Goal: Transaction & Acquisition: Purchase product/service

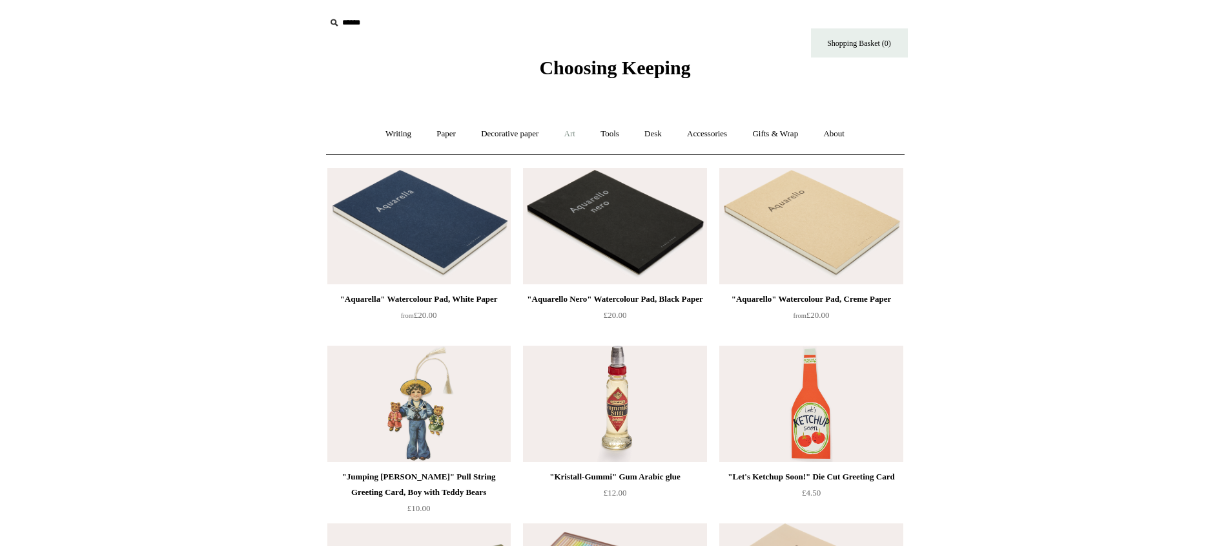
click at [561, 132] on link "Art +" at bounding box center [570, 134] width 34 height 34
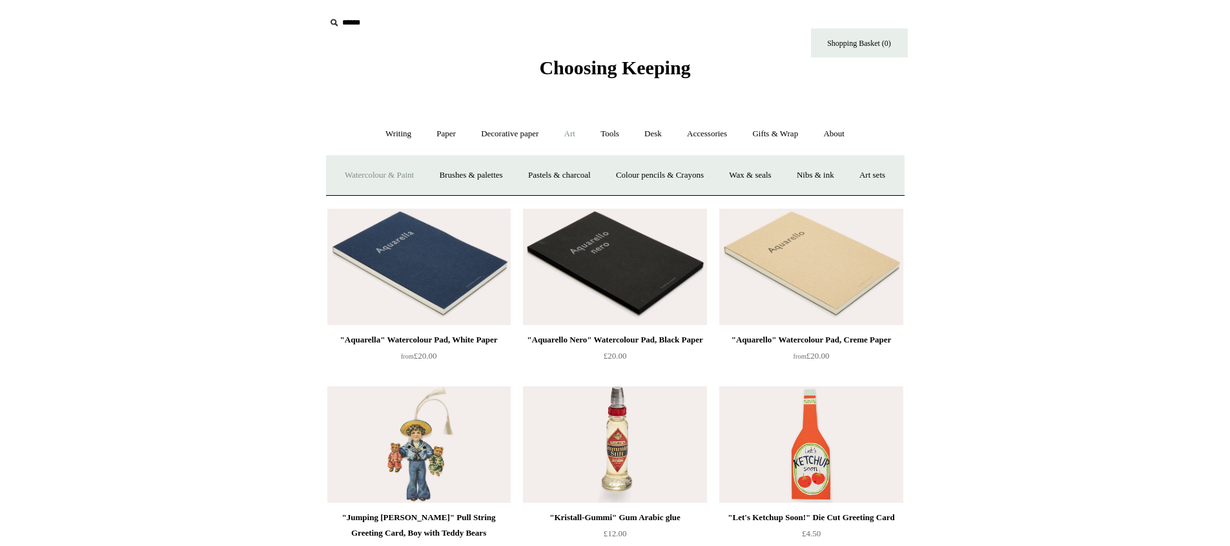
click at [393, 178] on link "Watercolour & Paint" at bounding box center [379, 175] width 92 height 34
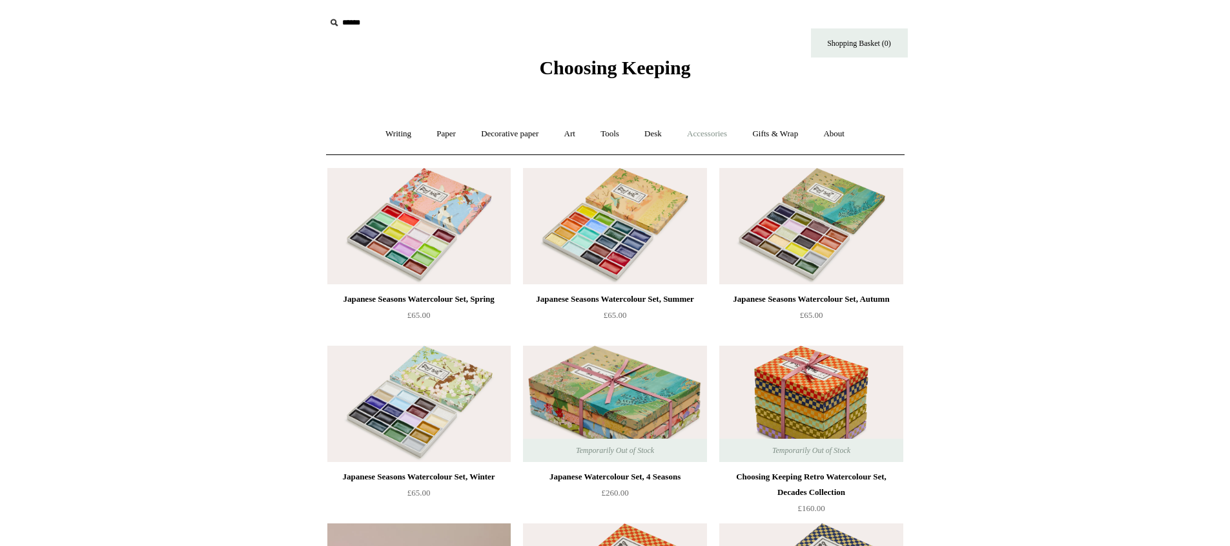
click at [710, 136] on link "Accessories +" at bounding box center [707, 134] width 63 height 34
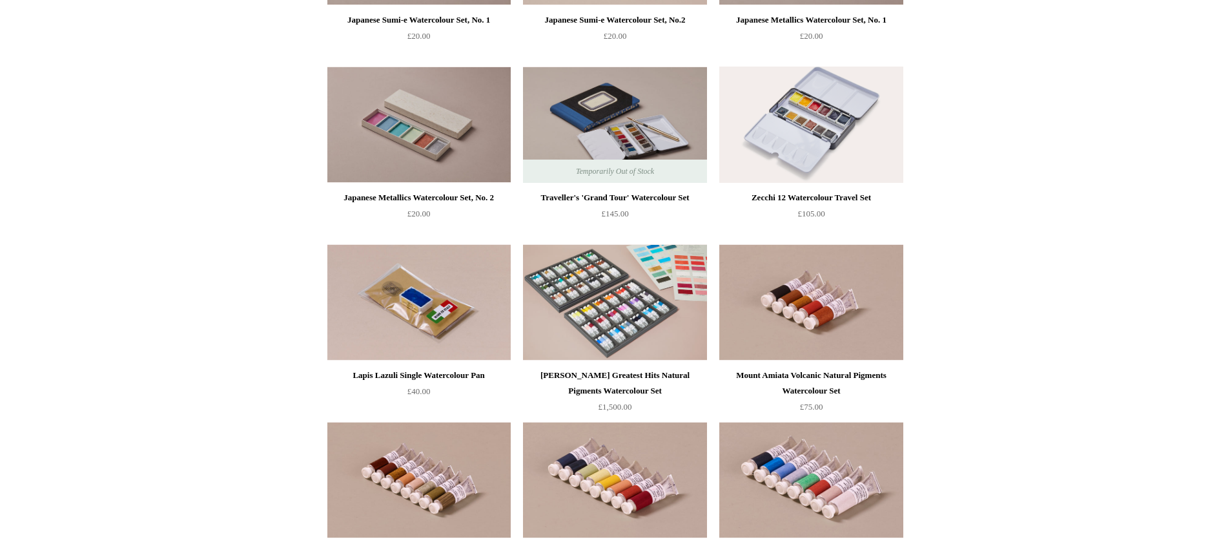
scroll to position [2099, 0]
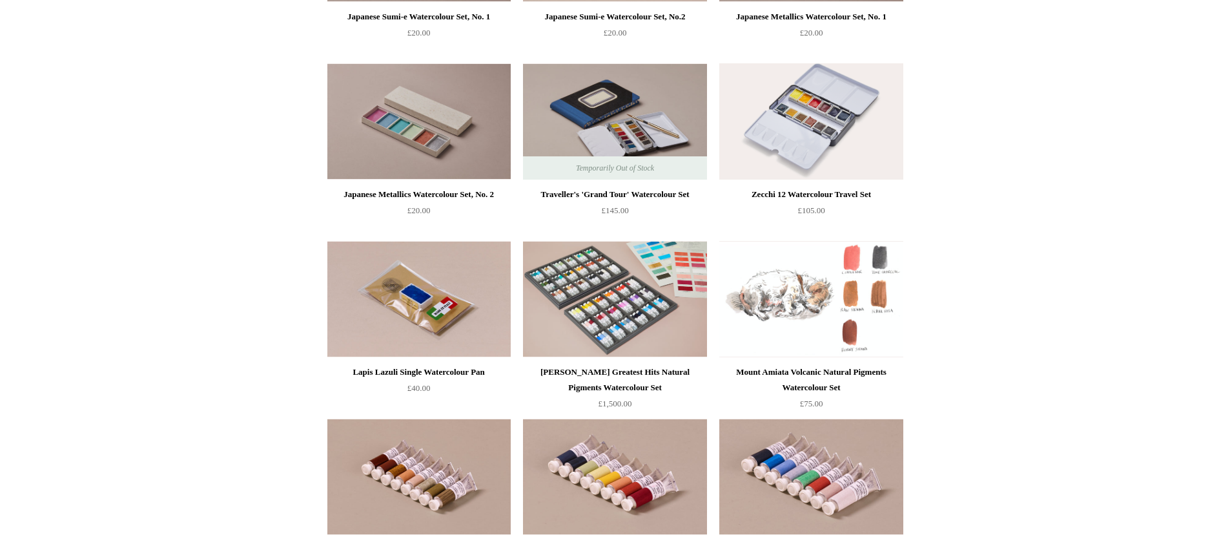
click at [802, 285] on img at bounding box center [810, 299] width 183 height 116
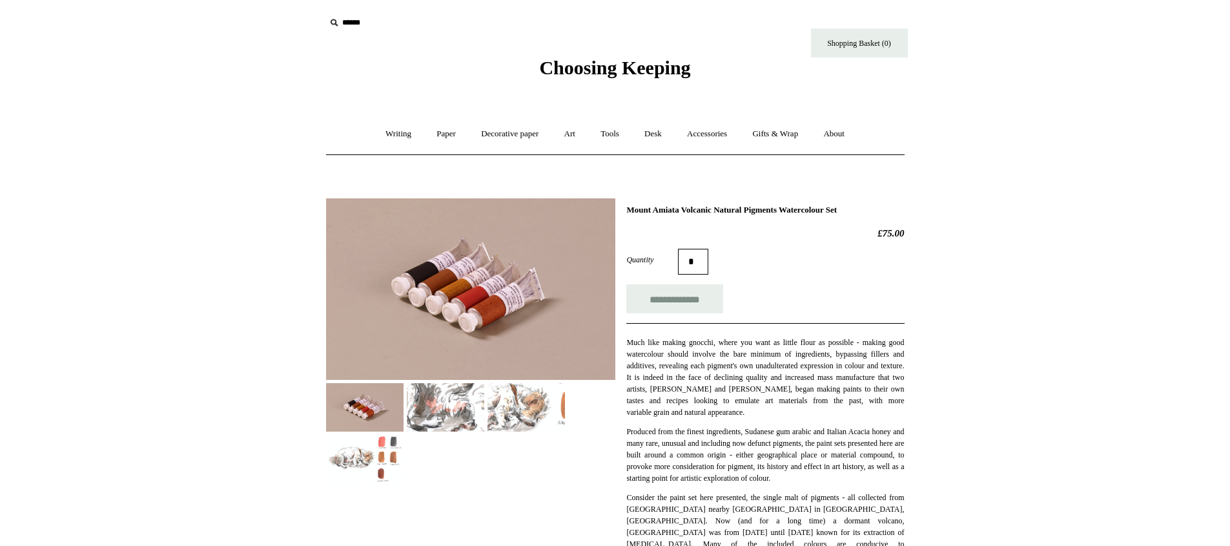
click at [428, 393] on img at bounding box center [446, 407] width 78 height 48
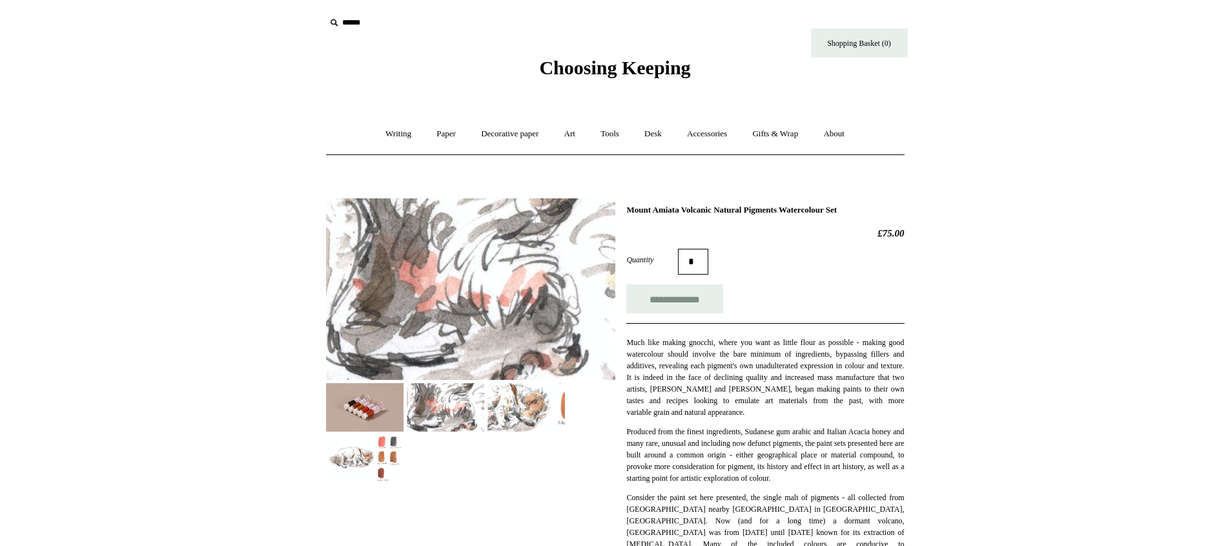
click at [488, 397] on img at bounding box center [527, 407] width 78 height 48
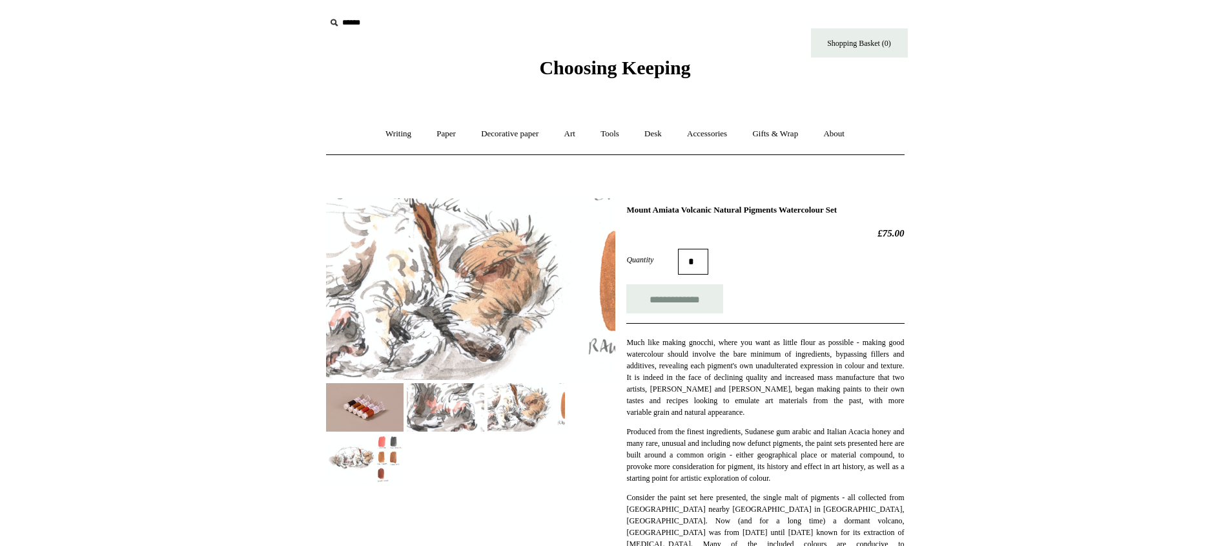
click at [555, 412] on img at bounding box center [527, 407] width 78 height 48
click at [355, 456] on img at bounding box center [365, 459] width 78 height 48
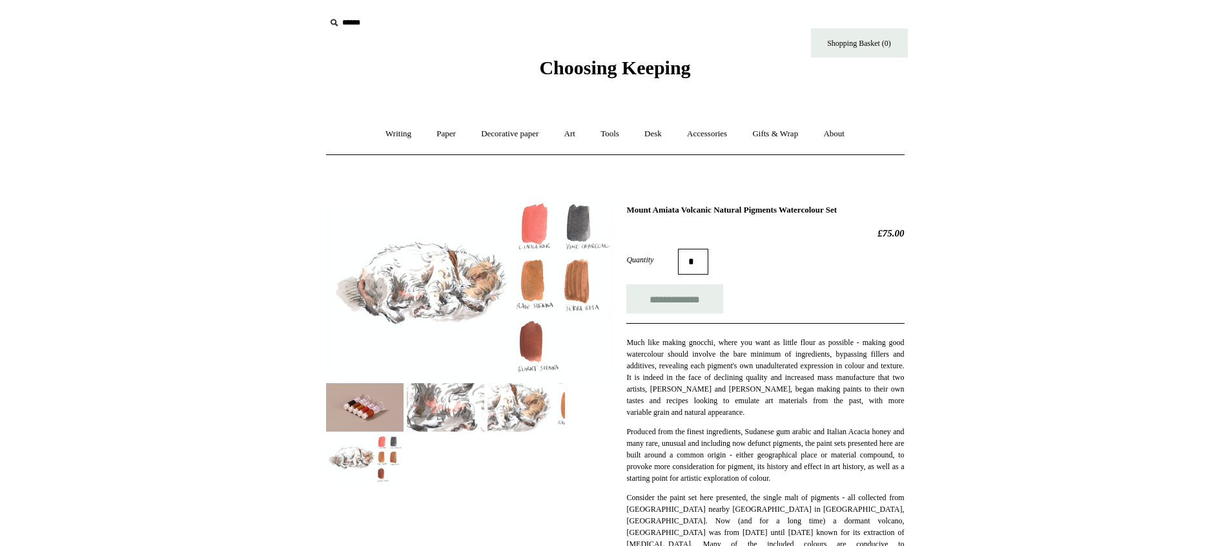
click at [532, 253] on img at bounding box center [470, 288] width 289 height 181
